Goal: Find specific page/section: Find specific page/section

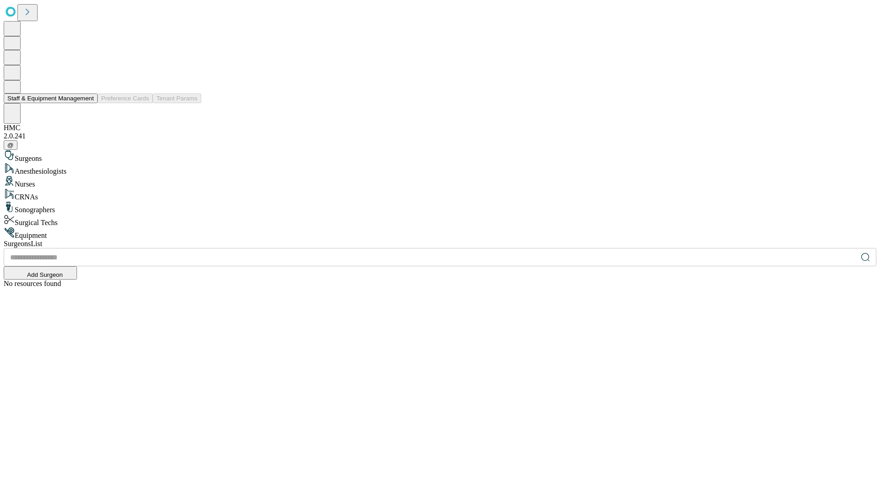
click at [88, 103] on button "Staff & Equipment Management" at bounding box center [51, 98] width 94 height 10
